Goal: Task Accomplishment & Management: Complete application form

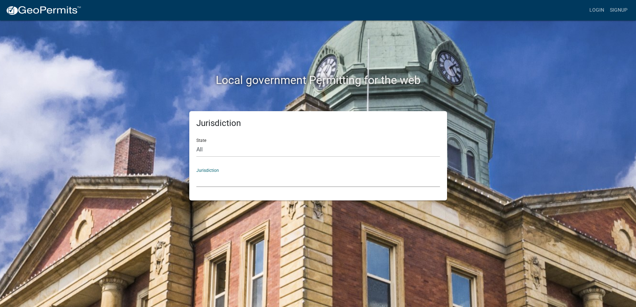
click at [219, 173] on select "[GEOGRAPHIC_DATA], [US_STATE] [GEOGRAPHIC_DATA], [US_STATE][PERSON_NAME][GEOGRA…" at bounding box center [318, 180] width 244 height 14
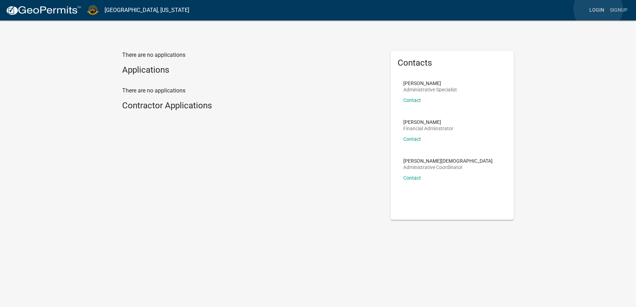
click at [598, 9] on link "Login" at bounding box center [597, 10] width 20 height 13
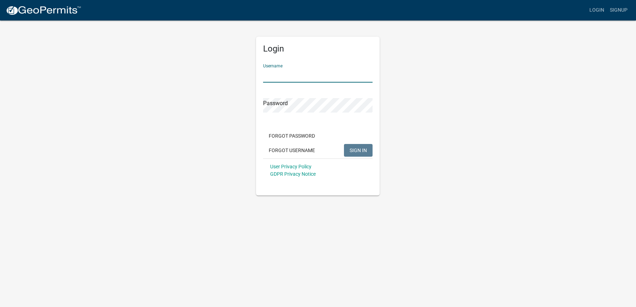
click at [294, 70] on input "Username" at bounding box center [317, 75] width 109 height 14
type input "northstarstoneinc"
click at [352, 150] on span "SIGN IN" at bounding box center [358, 150] width 17 height 6
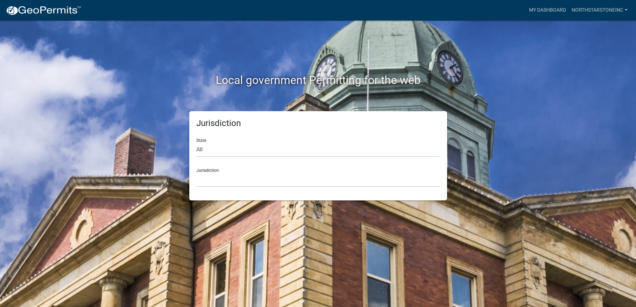
click at [207, 170] on div "Jurisdiction [GEOGRAPHIC_DATA], [US_STATE] [GEOGRAPHIC_DATA], [US_STATE][PERSON…" at bounding box center [318, 175] width 244 height 24
click at [199, 140] on div "State All [US_STATE] [US_STATE] [US_STATE] [US_STATE] [US_STATE] [US_STATE] [US…" at bounding box center [318, 145] width 244 height 24
click at [200, 149] on select "All [US_STATE] [US_STATE] [US_STATE] [US_STATE] [US_STATE] [US_STATE] [US_STATE…" at bounding box center [318, 150] width 244 height 14
select select "[US_STATE]"
click at [196, 143] on select "All [US_STATE] [US_STATE] [US_STATE] [US_STATE] [US_STATE] [US_STATE] [US_STATE…" at bounding box center [318, 150] width 244 height 14
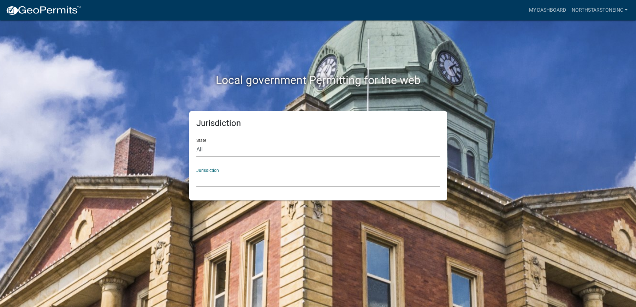
click at [211, 180] on select "City of [GEOGRAPHIC_DATA], [US_STATE] City of [GEOGRAPHIC_DATA], [US_STATE] Cit…" at bounding box center [318, 180] width 244 height 14
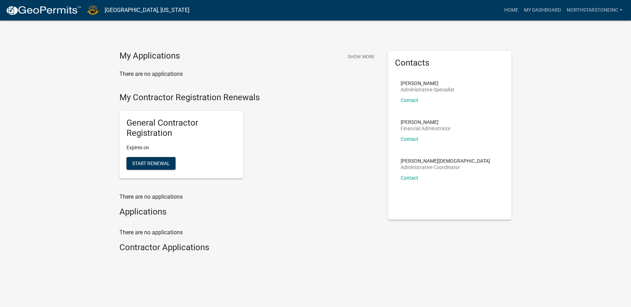
click at [236, 88] on div "My Applications Show More There are no applications" at bounding box center [248, 72] width 268 height 42
click at [544, 8] on link "My Dashboard" at bounding box center [542, 10] width 43 height 13
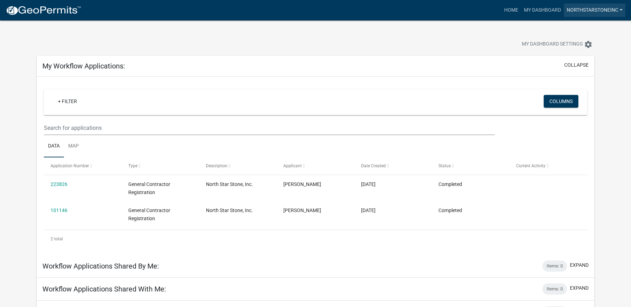
click at [586, 11] on link "northstarstoneinc" at bounding box center [594, 10] width 61 height 13
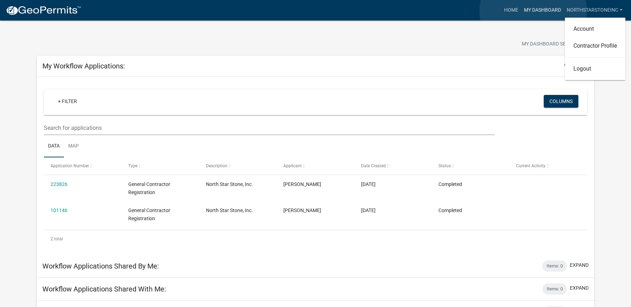
click at [533, 11] on link "My Dashboard" at bounding box center [542, 10] width 43 height 13
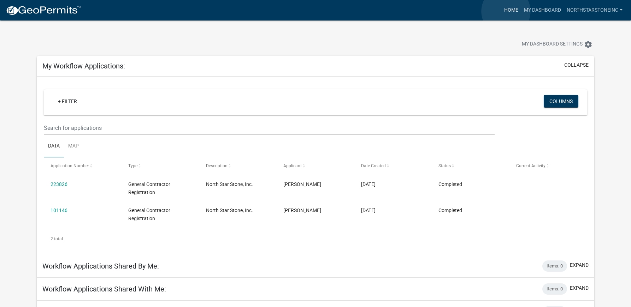
click at [506, 11] on link "Home" at bounding box center [511, 10] width 20 height 13
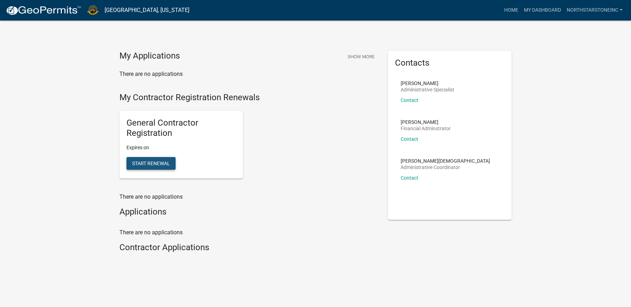
click at [152, 164] on span "Start Renewal" at bounding box center [151, 163] width 38 height 6
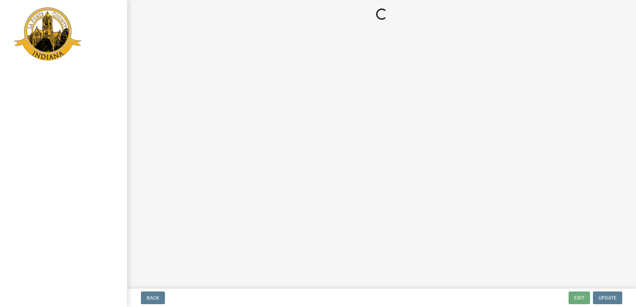
select select "IN"
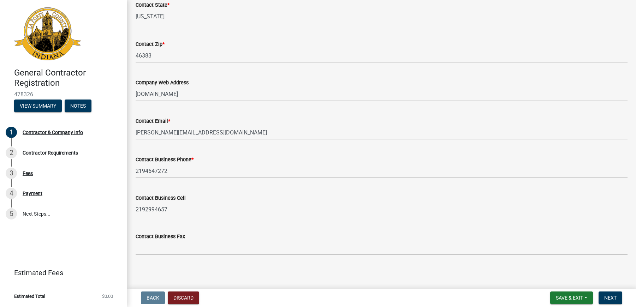
scroll to position [329, 0]
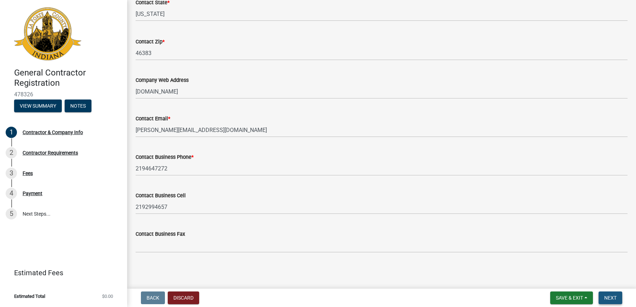
click at [611, 297] on span "Next" at bounding box center [610, 298] width 12 height 6
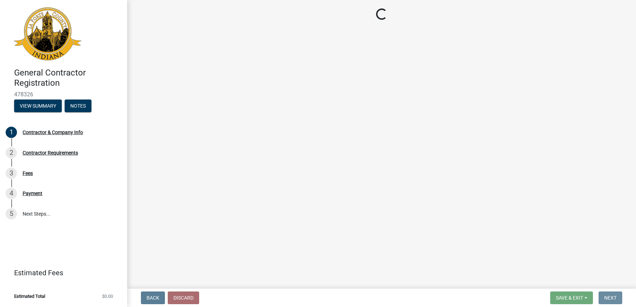
scroll to position [0, 0]
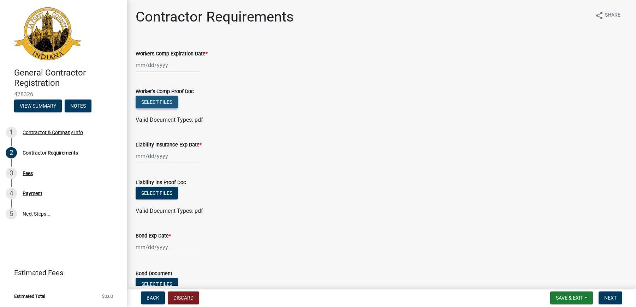
click at [155, 101] on button "Select files" at bounding box center [157, 102] width 42 height 13
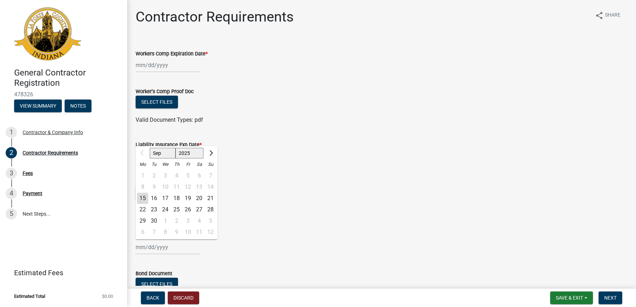
click at [151, 247] on input "Bond Exp Date *" at bounding box center [168, 247] width 65 height 14
click at [211, 153] on span "Next month" at bounding box center [210, 152] width 5 height 5
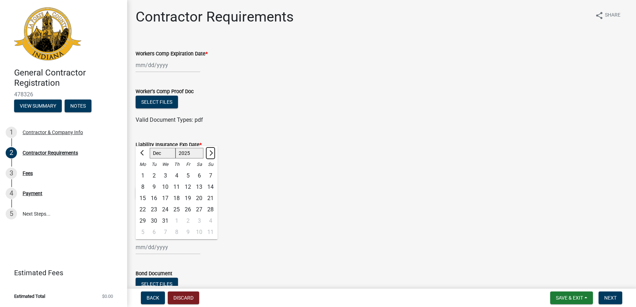
select select "1"
select select "2026"
click at [211, 153] on span "Next month" at bounding box center [210, 152] width 5 height 5
select select "2"
click at [164, 208] on div "18" at bounding box center [165, 209] width 11 height 11
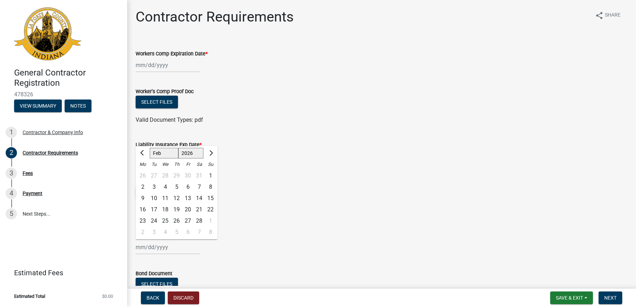
type input "[DATE]"
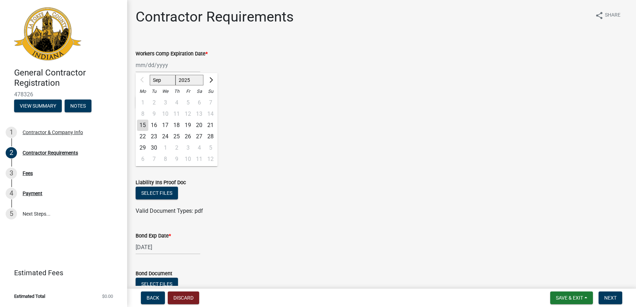
click at [151, 66] on div "Sep Oct Nov [DATE] 2026 2027 2028 2029 2030 2031 2032 2033 2034 2035 2036 2037 …" at bounding box center [168, 65] width 65 height 14
click at [141, 79] on div at bounding box center [143, 80] width 14 height 11
click at [211, 81] on span "Next month" at bounding box center [210, 79] width 5 height 5
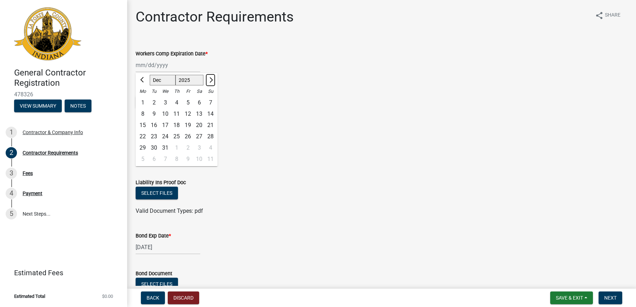
click at [211, 81] on span "Next month" at bounding box center [210, 79] width 5 height 5
select select "1"
select select "2026"
click at [211, 81] on span "Next month" at bounding box center [210, 79] width 5 height 5
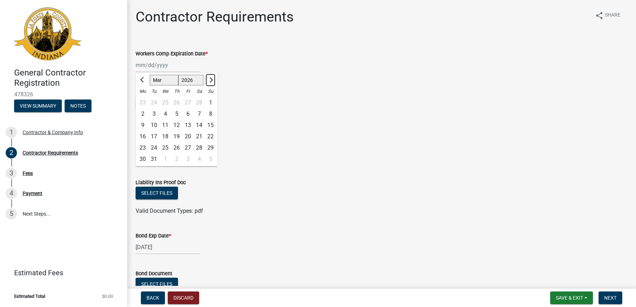
click at [211, 81] on span "Next month" at bounding box center [210, 79] width 5 height 5
select select "4"
click at [174, 103] on div "2" at bounding box center [176, 102] width 11 height 11
type input "[DATE]"
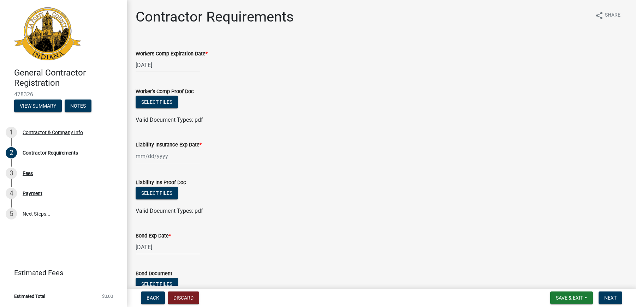
click at [153, 155] on div at bounding box center [168, 156] width 65 height 14
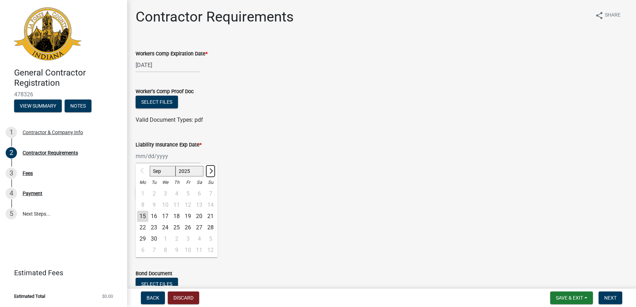
click at [209, 171] on span "Next month" at bounding box center [210, 170] width 5 height 5
select select "1"
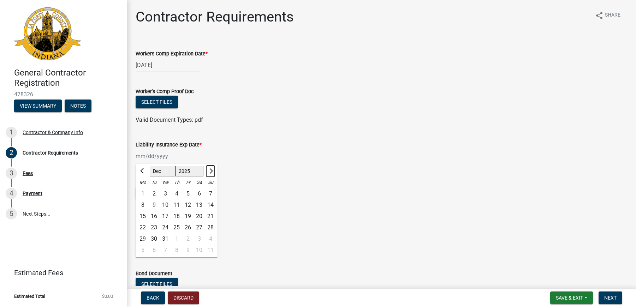
select select "2026"
click at [209, 171] on span "Next month" at bounding box center [210, 170] width 5 height 5
select select "4"
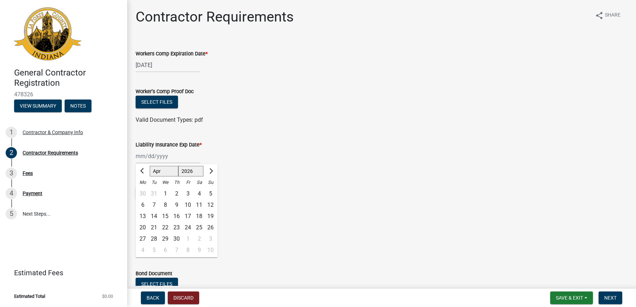
click at [176, 192] on div "2" at bounding box center [176, 193] width 11 height 11
type input "[DATE]"
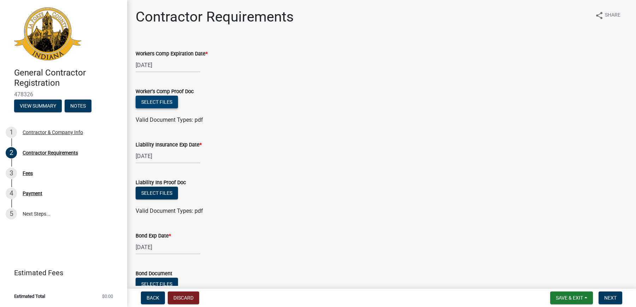
click at [153, 103] on button "Select files" at bounding box center [157, 102] width 42 height 13
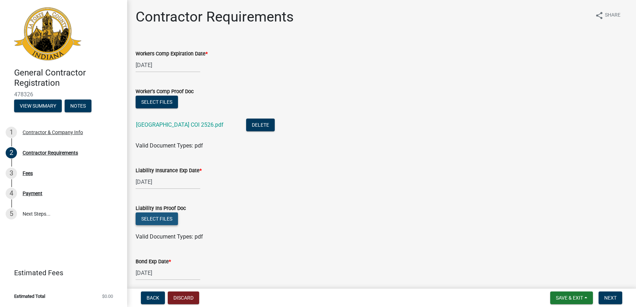
click at [168, 219] on button "Select files" at bounding box center [157, 219] width 42 height 13
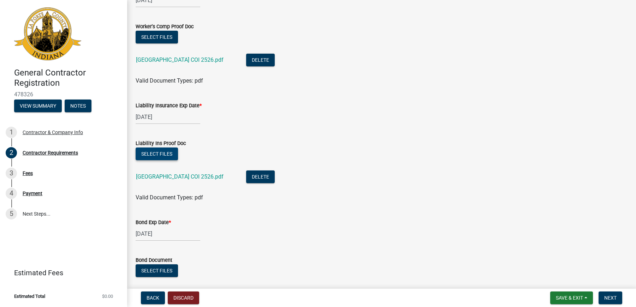
scroll to position [71, 0]
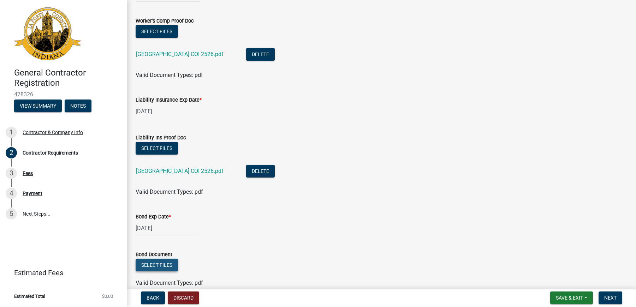
click at [163, 265] on button "Select files" at bounding box center [157, 265] width 42 height 13
click at [158, 266] on button "Select files" at bounding box center [157, 265] width 42 height 13
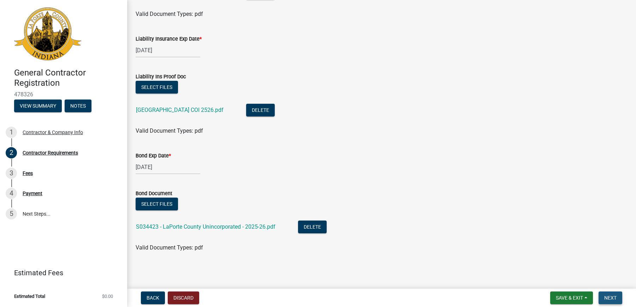
click at [615, 298] on span "Next" at bounding box center [610, 298] width 12 height 6
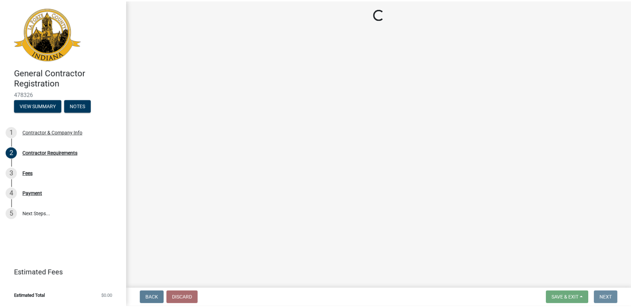
scroll to position [0, 0]
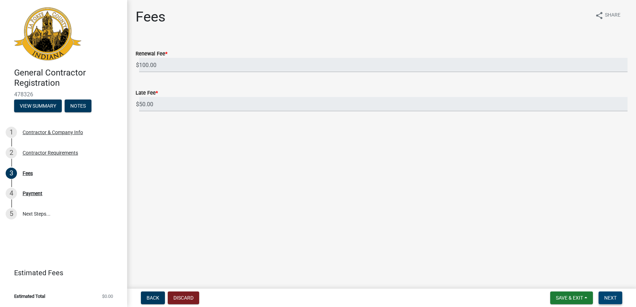
click at [610, 298] on span "Next" at bounding box center [610, 298] width 12 height 6
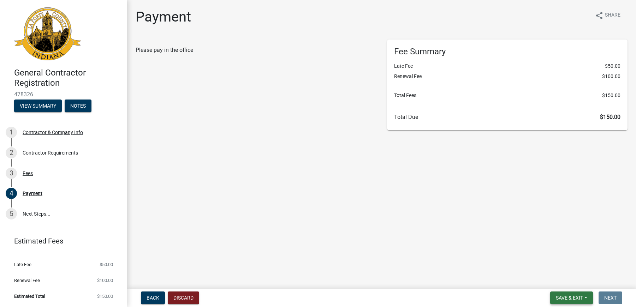
click at [577, 298] on span "Save & Exit" at bounding box center [569, 298] width 27 height 6
click at [557, 280] on button "Save & Exit" at bounding box center [565, 279] width 57 height 17
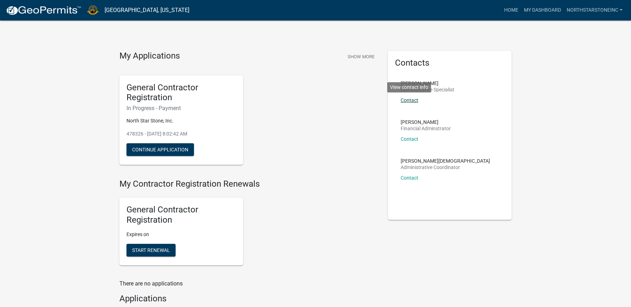
click at [410, 101] on link "Contact" at bounding box center [410, 100] width 18 height 6
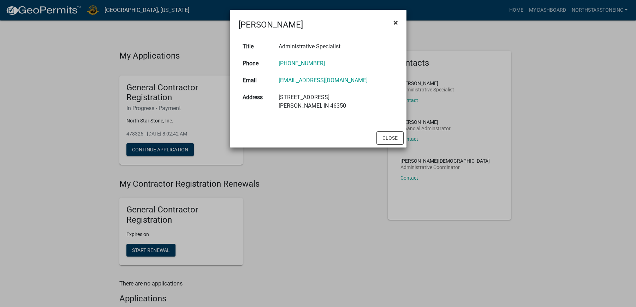
click at [395, 22] on span "×" at bounding box center [395, 23] width 5 height 10
